Goal: Task Accomplishment & Management: Use online tool/utility

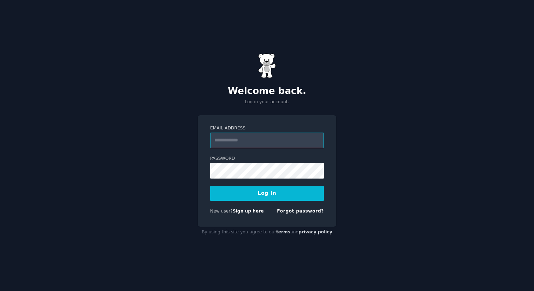
type input "**********"
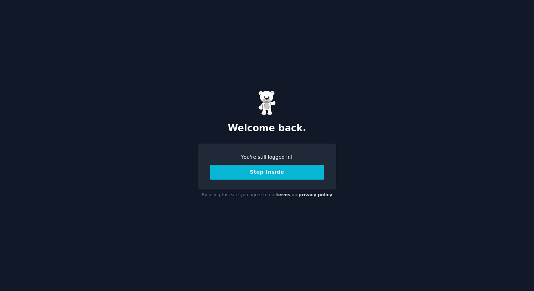
drag, startPoint x: 340, startPoint y: 129, endPoint x: 326, endPoint y: 131, distance: 13.7
click at [340, 129] on div "Welcome back. You're still logged in! Step Inside By using this site you agree …" at bounding box center [267, 145] width 534 height 291
click at [303, 175] on button "Step Inside" at bounding box center [267, 172] width 114 height 15
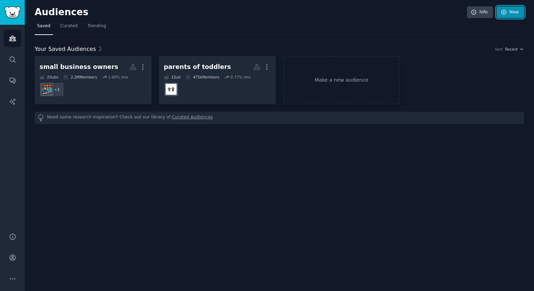
click at [515, 13] on link "New" at bounding box center [511, 12] width 28 height 12
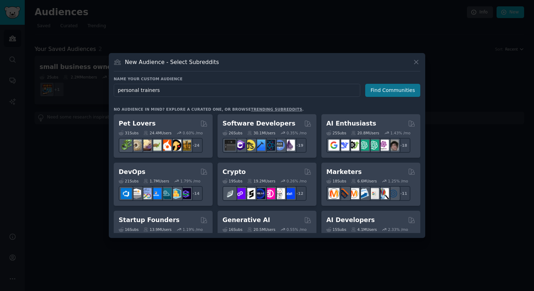
type input "personal trainers"
click at [389, 90] on button "Find Communities" at bounding box center [392, 90] width 55 height 13
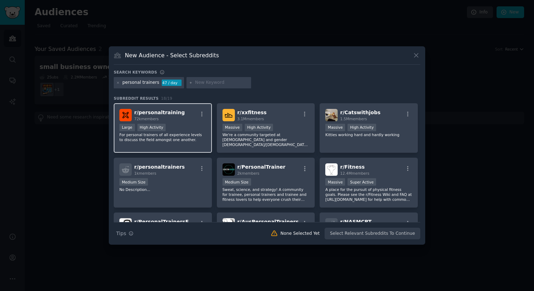
click at [195, 137] on p "For personal trainers of all experience levels to discuss the field amongst one…" at bounding box center [162, 137] width 87 height 10
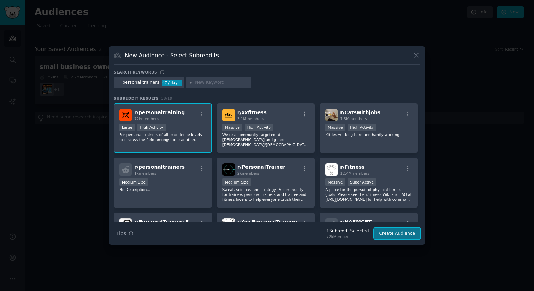
click at [390, 233] on button "Create Audience" at bounding box center [397, 233] width 47 height 12
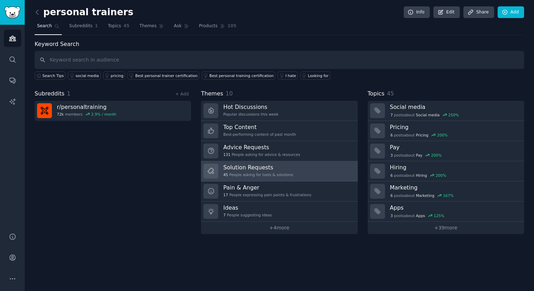
click at [310, 180] on link "Solution Requests 45 People asking for tools & solutions" at bounding box center [279, 171] width 156 height 20
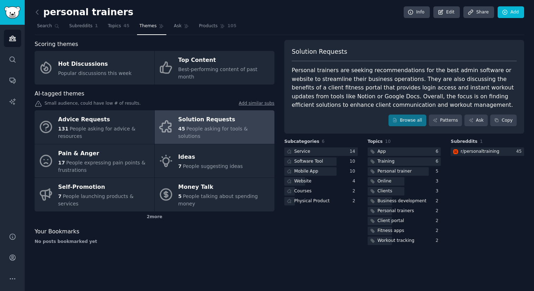
click at [382, 90] on div "Personal trainers are seeking recommendations for the best admin software or we…" at bounding box center [404, 87] width 225 height 43
click at [221, 126] on span "People asking for tools & solutions" at bounding box center [213, 132] width 70 height 13
click at [393, 150] on div at bounding box center [404, 151] width 73 height 9
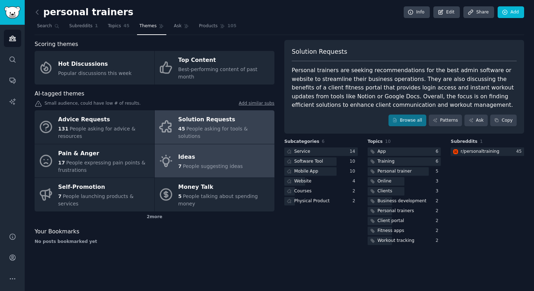
click at [220, 152] on div "Ideas" at bounding box center [210, 157] width 65 height 11
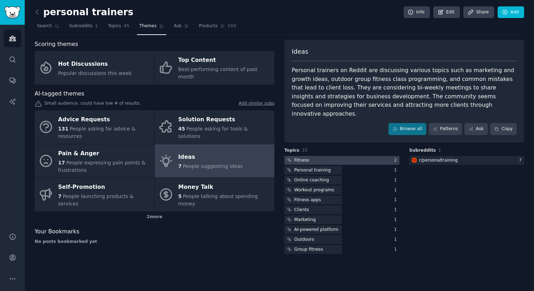
click at [330, 156] on div at bounding box center [341, 160] width 115 height 9
